Goal: Navigation & Orientation: Find specific page/section

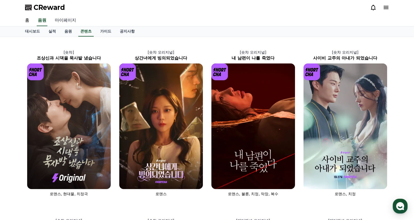
click at [69, 22] on link "마이페이지" at bounding box center [66, 20] width 30 height 11
select select "**********"
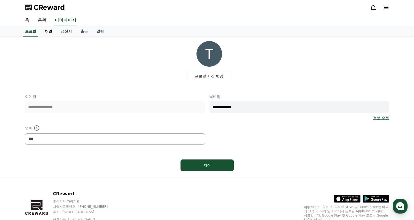
click at [52, 32] on link "채널" at bounding box center [48, 31] width 16 height 10
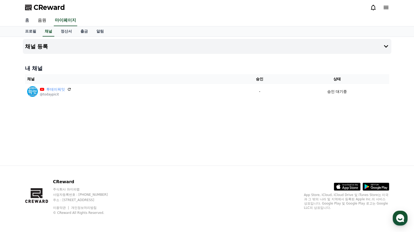
click at [28, 23] on link "홈" at bounding box center [27, 20] width 13 height 11
